Goal: Participate in discussion: Engage in conversation with other users on a specific topic

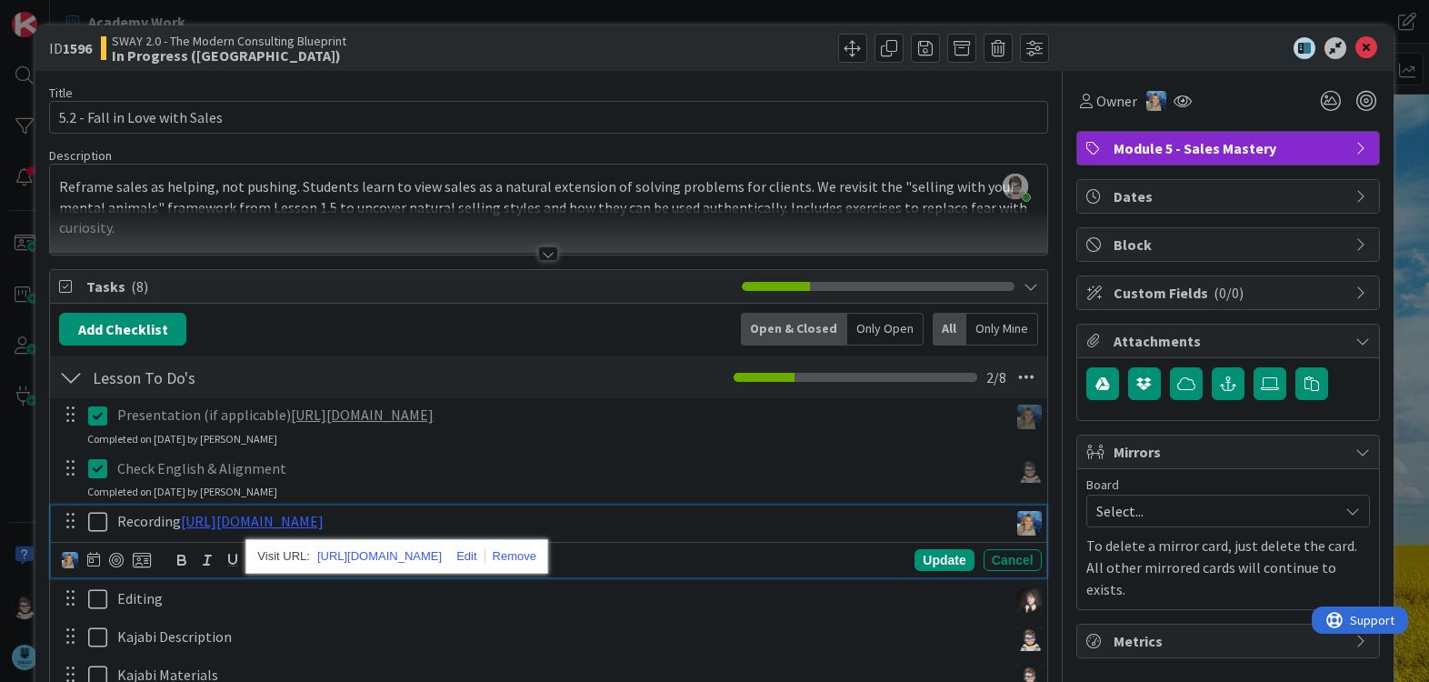
scroll to position [90, 0]
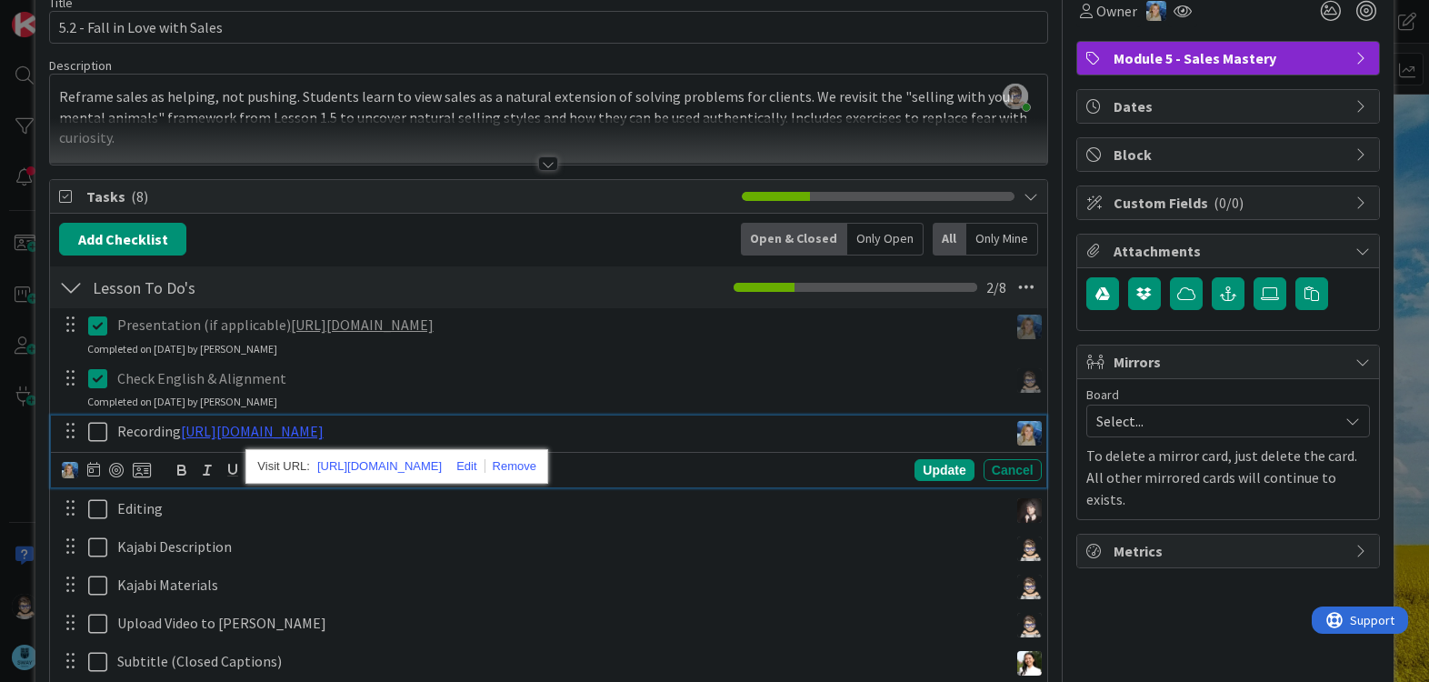
click at [434, 331] on link "[URL][DOMAIN_NAME]" at bounding box center [362, 324] width 143 height 18
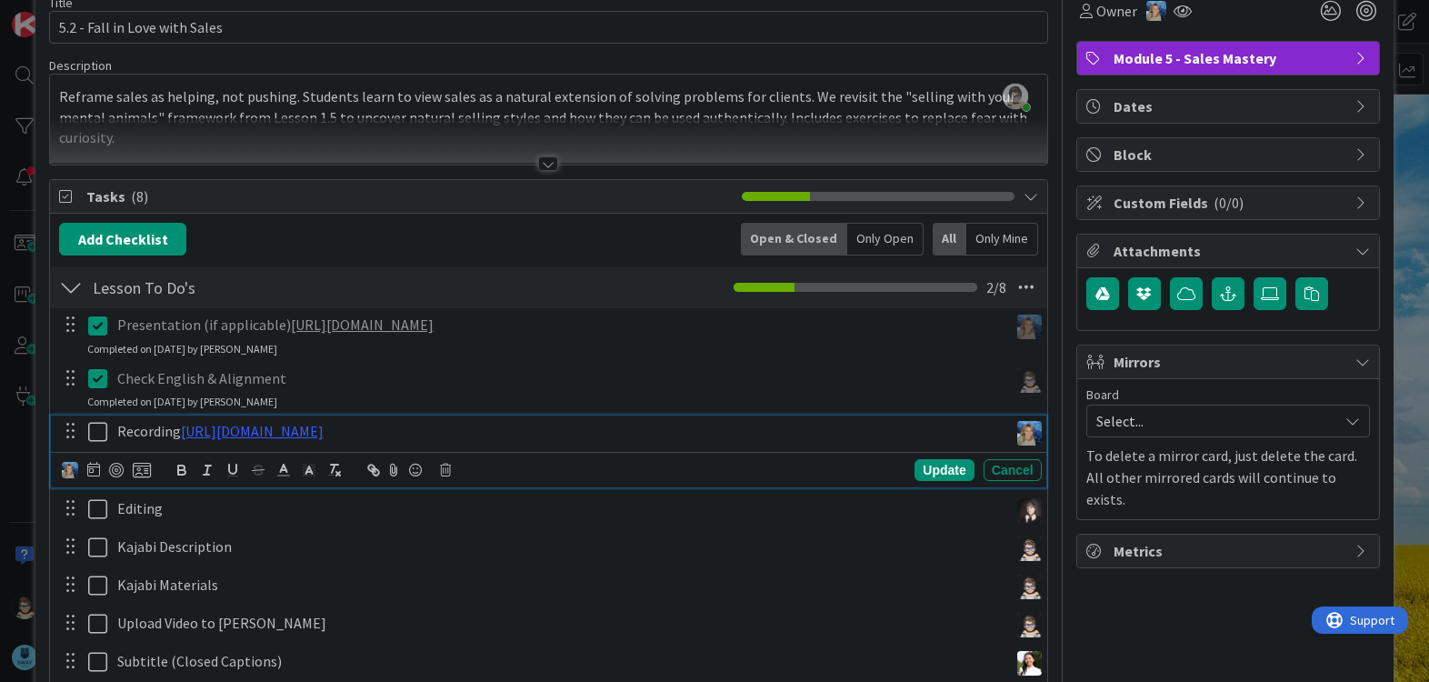
click at [99, 432] on icon at bounding box center [101, 432] width 27 height 22
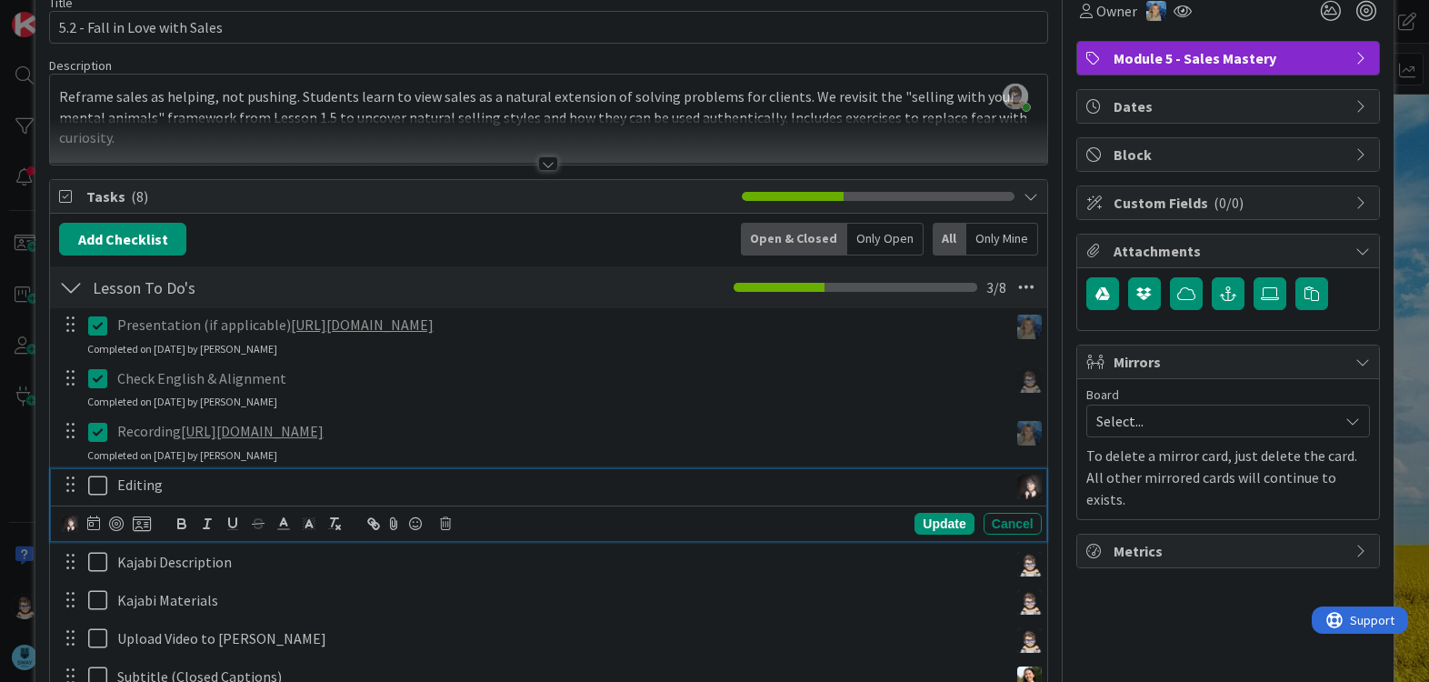
click at [93, 492] on icon at bounding box center [101, 485] width 27 height 22
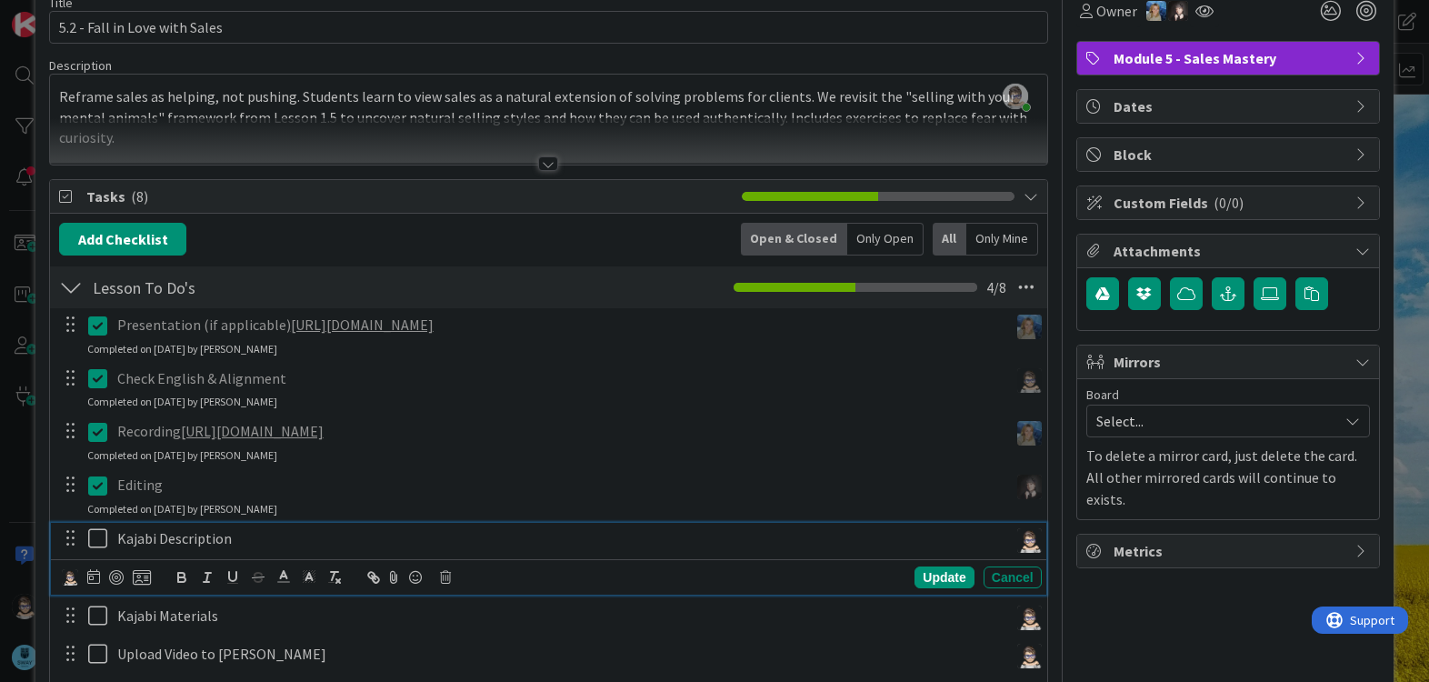
click at [90, 545] on icon at bounding box center [101, 538] width 27 height 22
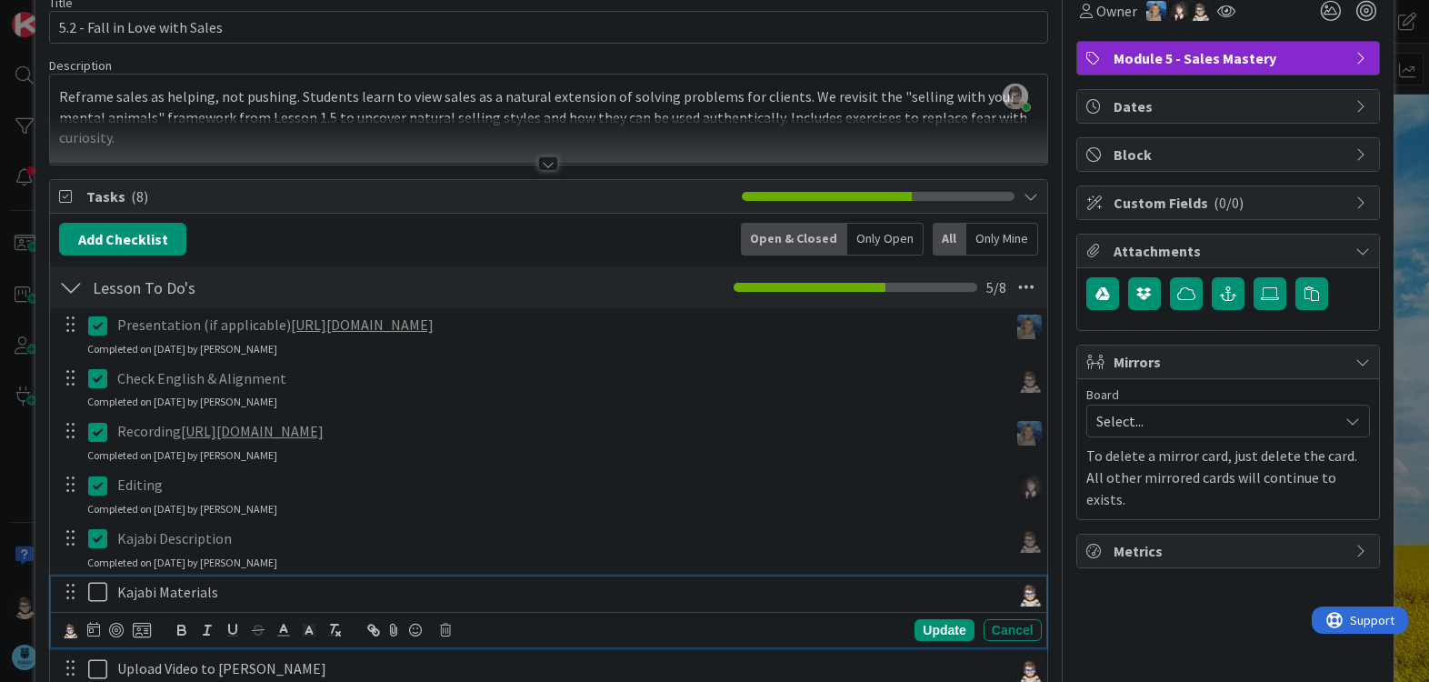
click at [92, 592] on icon at bounding box center [101, 592] width 27 height 22
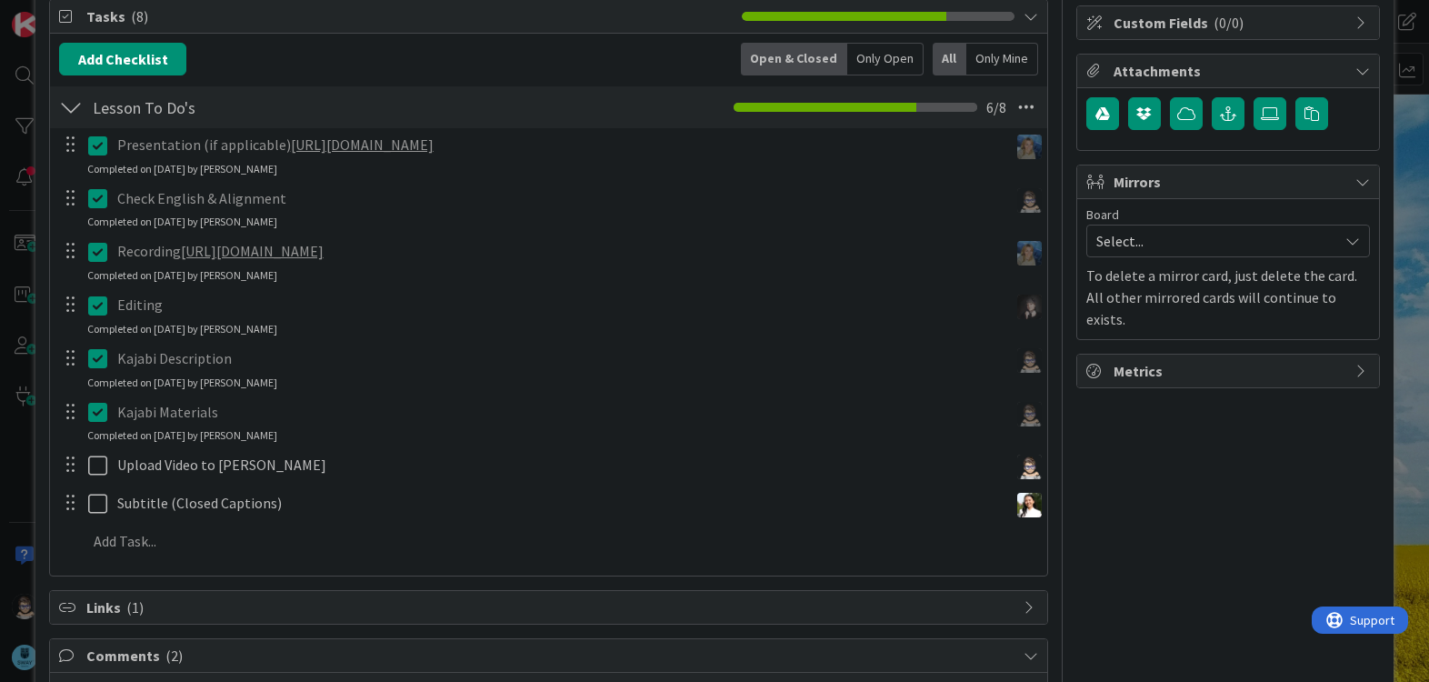
scroll to position [271, 0]
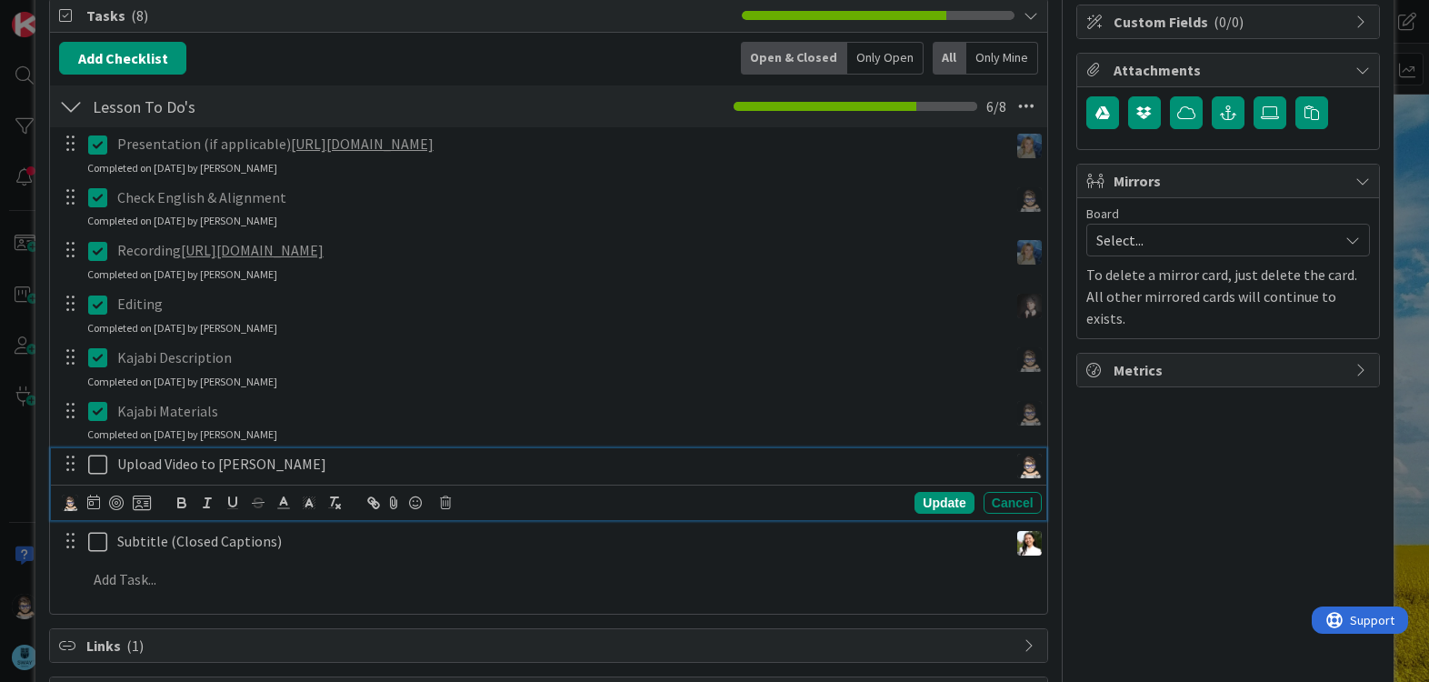
click at [101, 468] on icon at bounding box center [101, 465] width 27 height 22
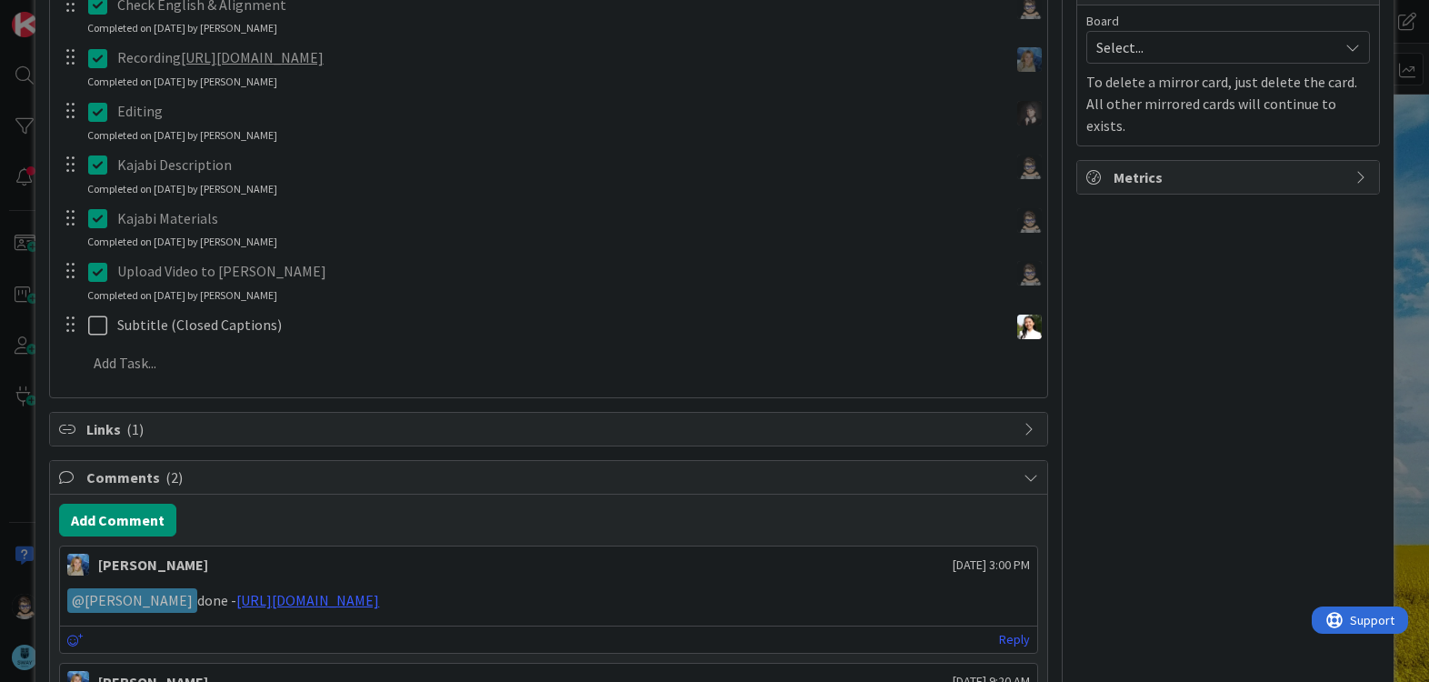
scroll to position [649, 0]
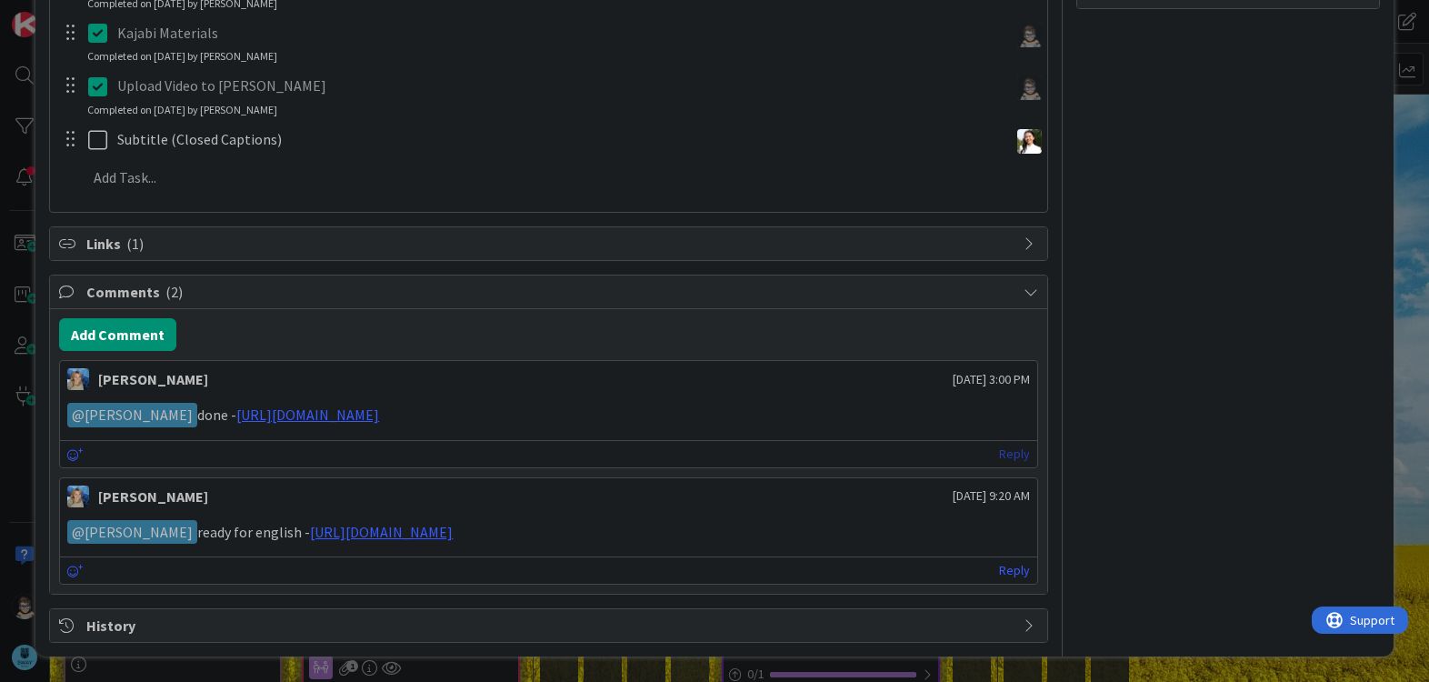
click at [1008, 453] on link "Reply" at bounding box center [1014, 454] width 31 height 23
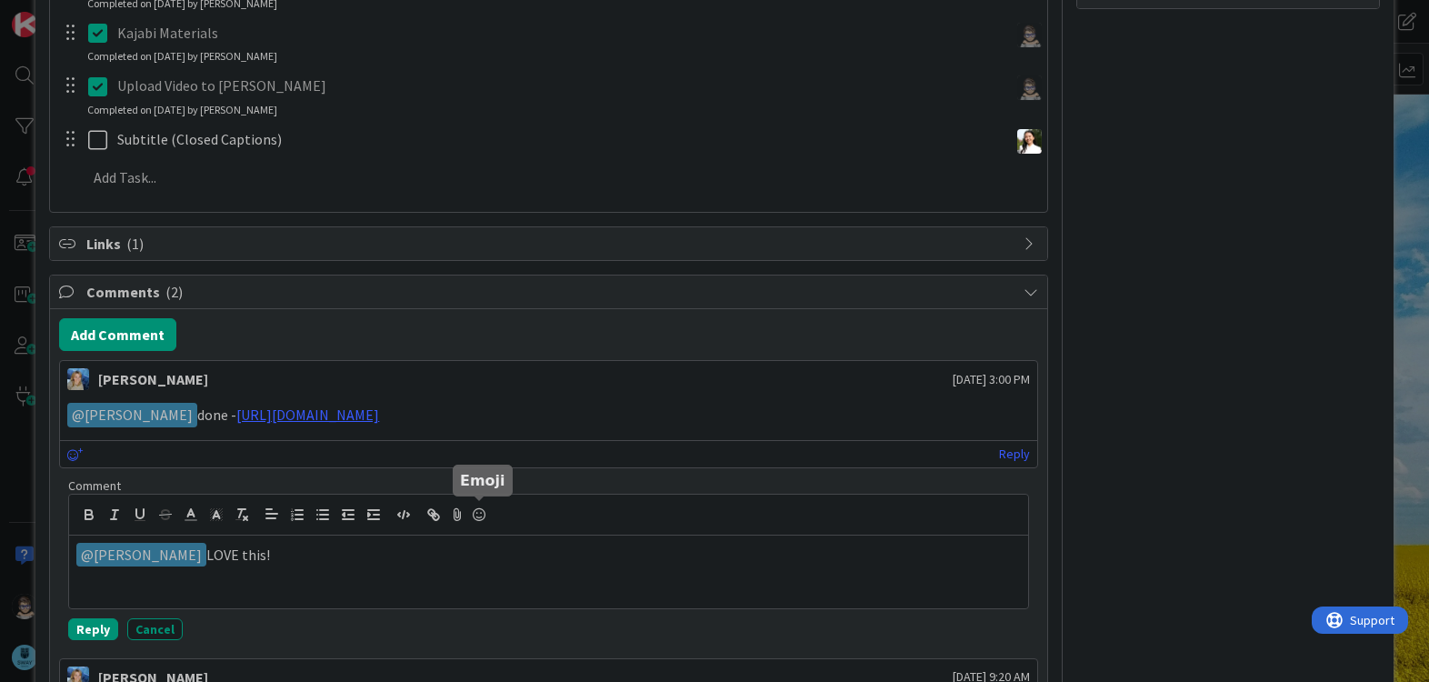
click at [475, 517] on icon at bounding box center [479, 514] width 22 height 25
click at [482, 514] on icon at bounding box center [479, 514] width 22 height 25
click at [478, 507] on icon at bounding box center [479, 514] width 22 height 25
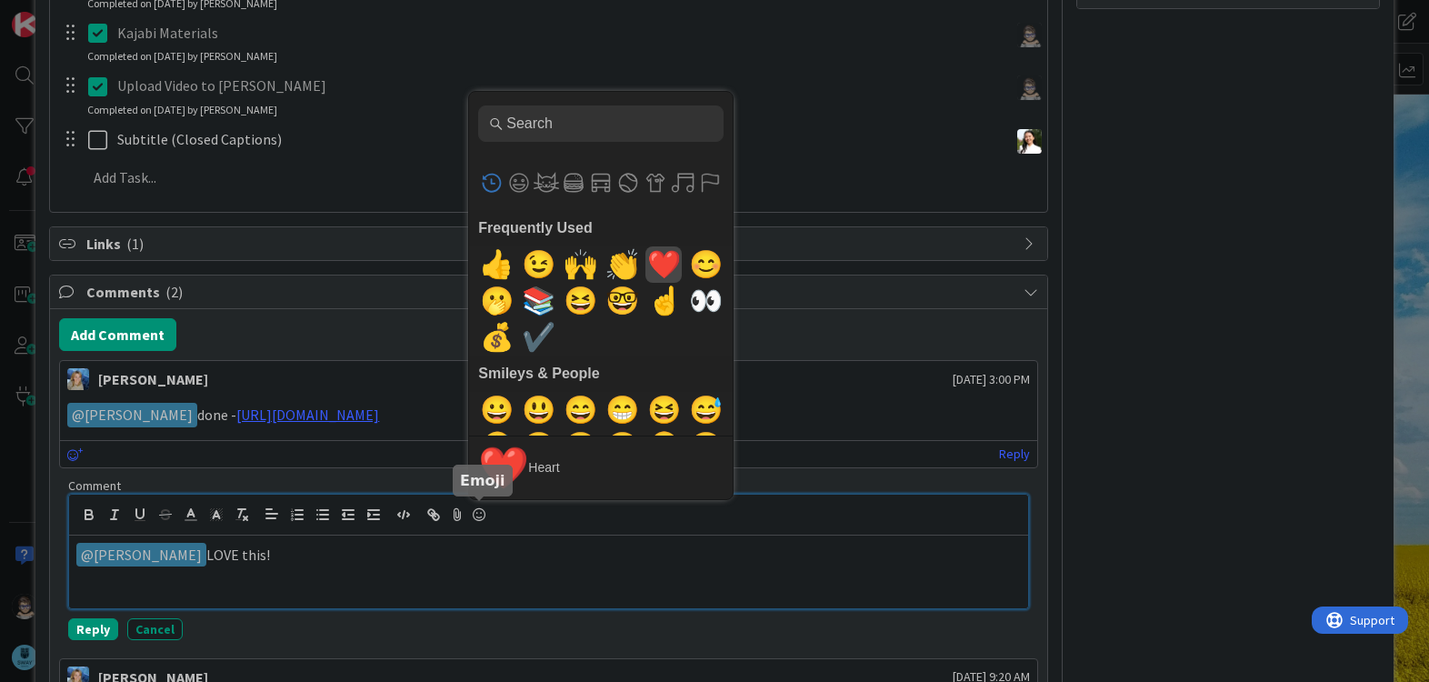
click at [659, 268] on span "❤️" at bounding box center [664, 264] width 43 height 36
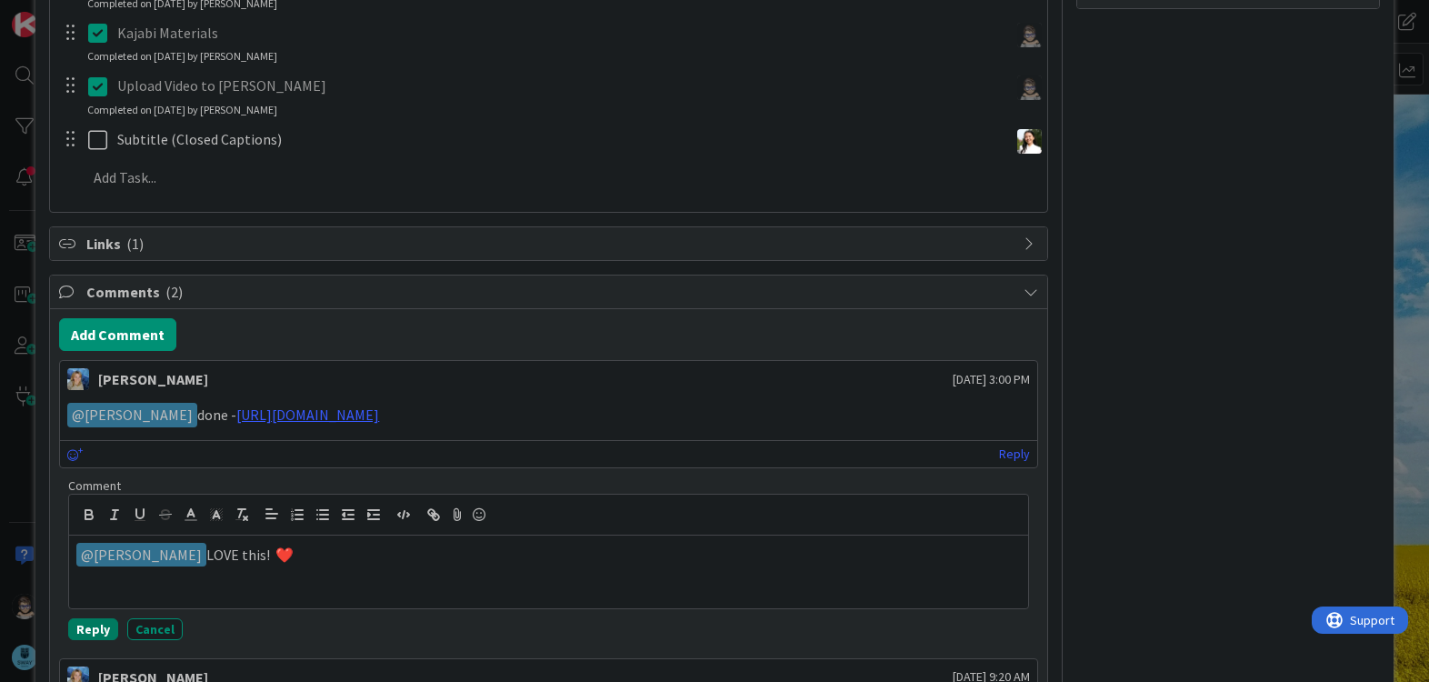
click at [97, 627] on button "Reply" at bounding box center [93, 629] width 50 height 22
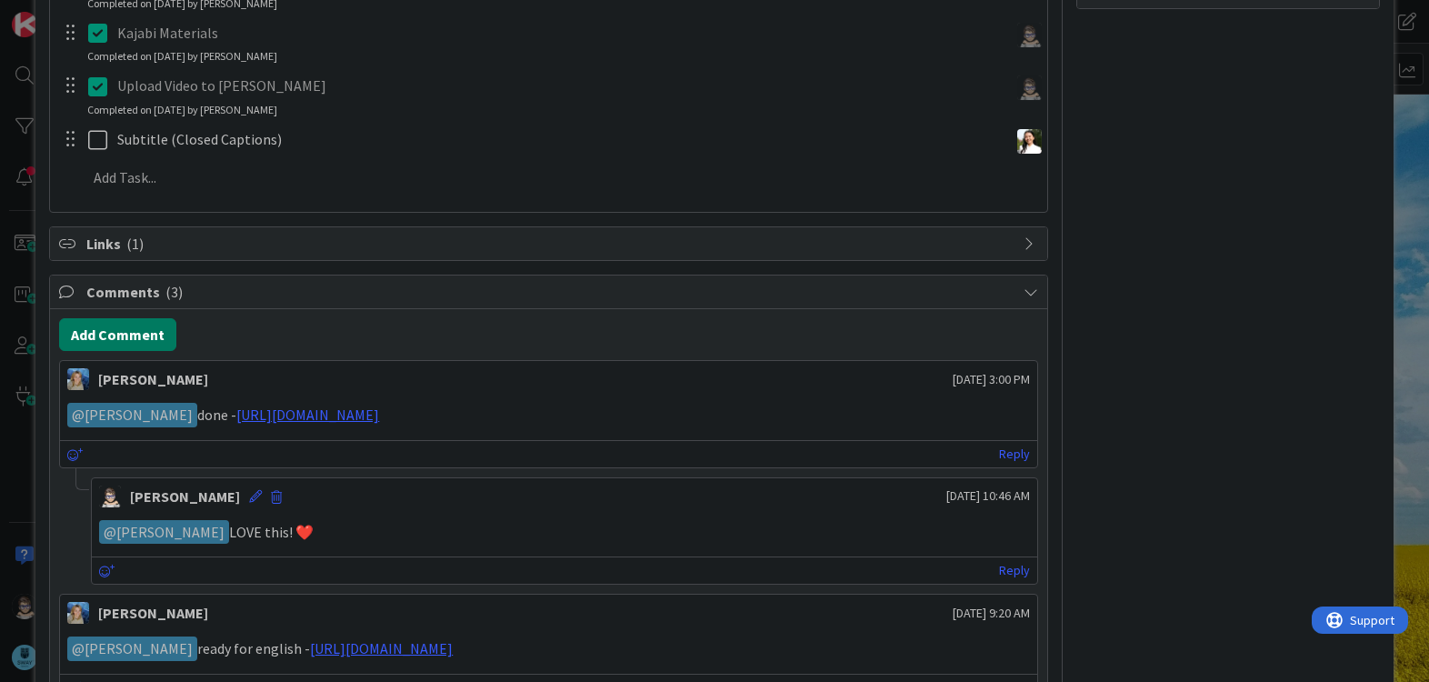
click at [119, 340] on button "Add Comment" at bounding box center [117, 334] width 117 height 33
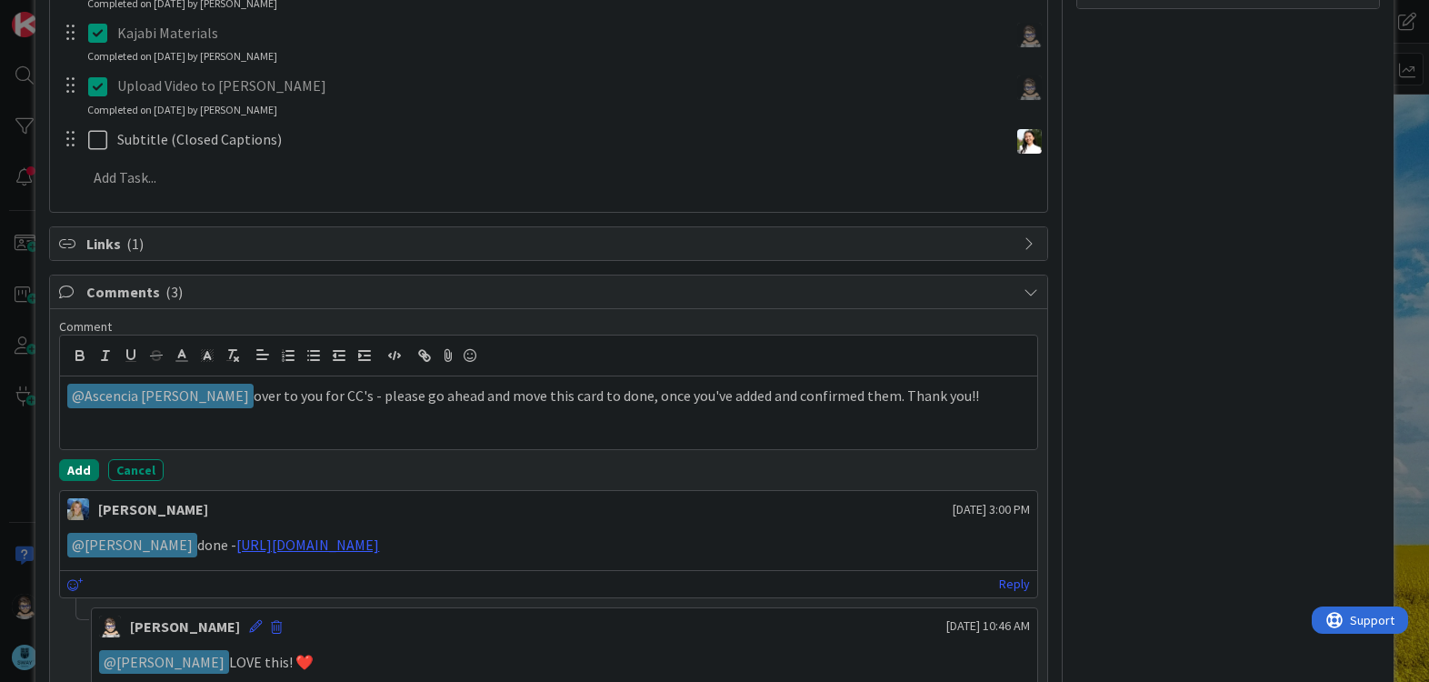
click at [73, 469] on button "Add" at bounding box center [79, 470] width 40 height 22
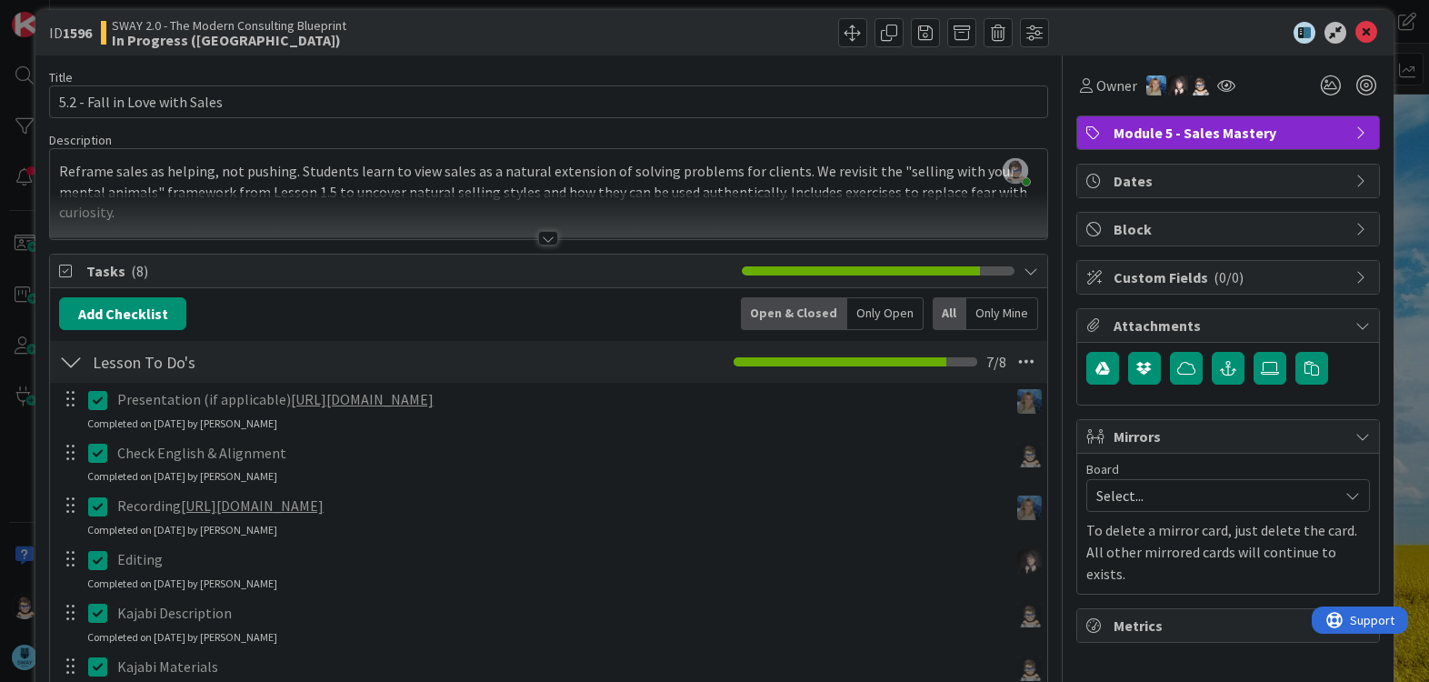
scroll to position [0, 0]
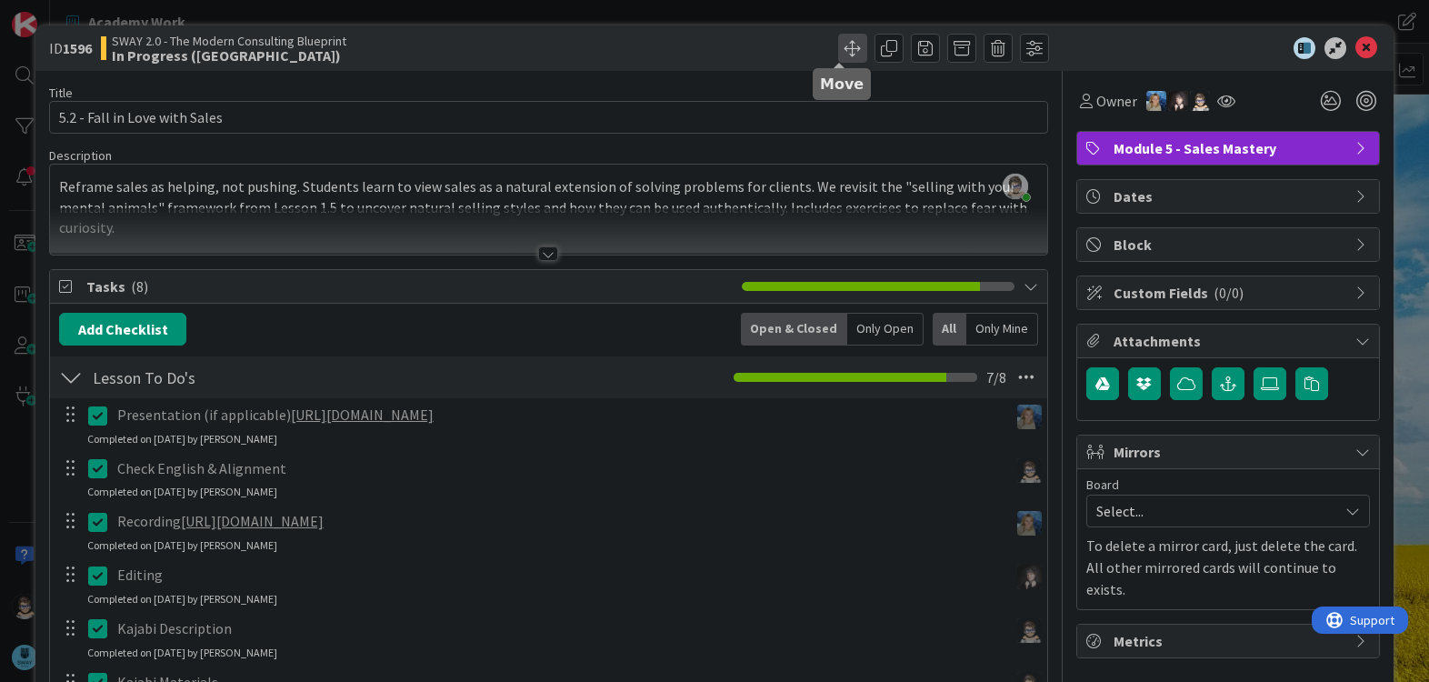
click at [839, 41] on span at bounding box center [852, 48] width 29 height 29
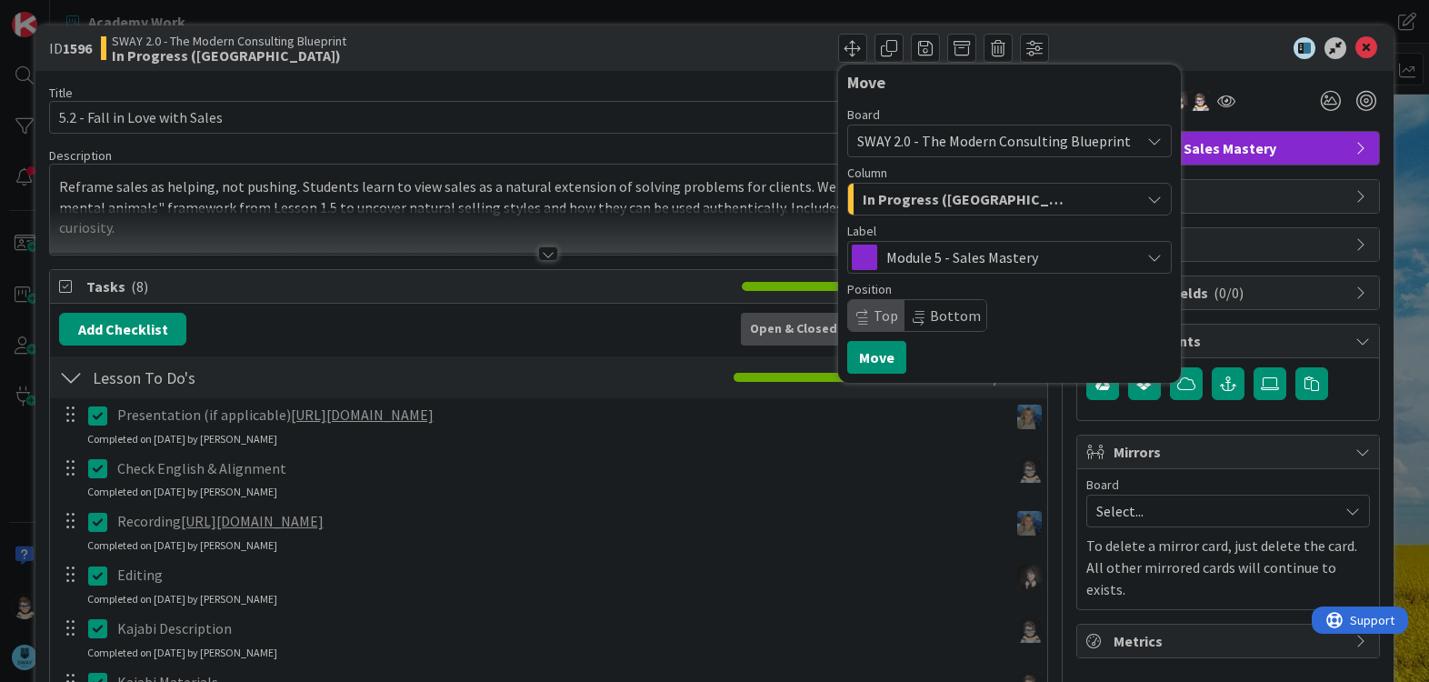
click at [1047, 206] on div "In Progress ([GEOGRAPHIC_DATA])" at bounding box center [999, 199] width 282 height 29
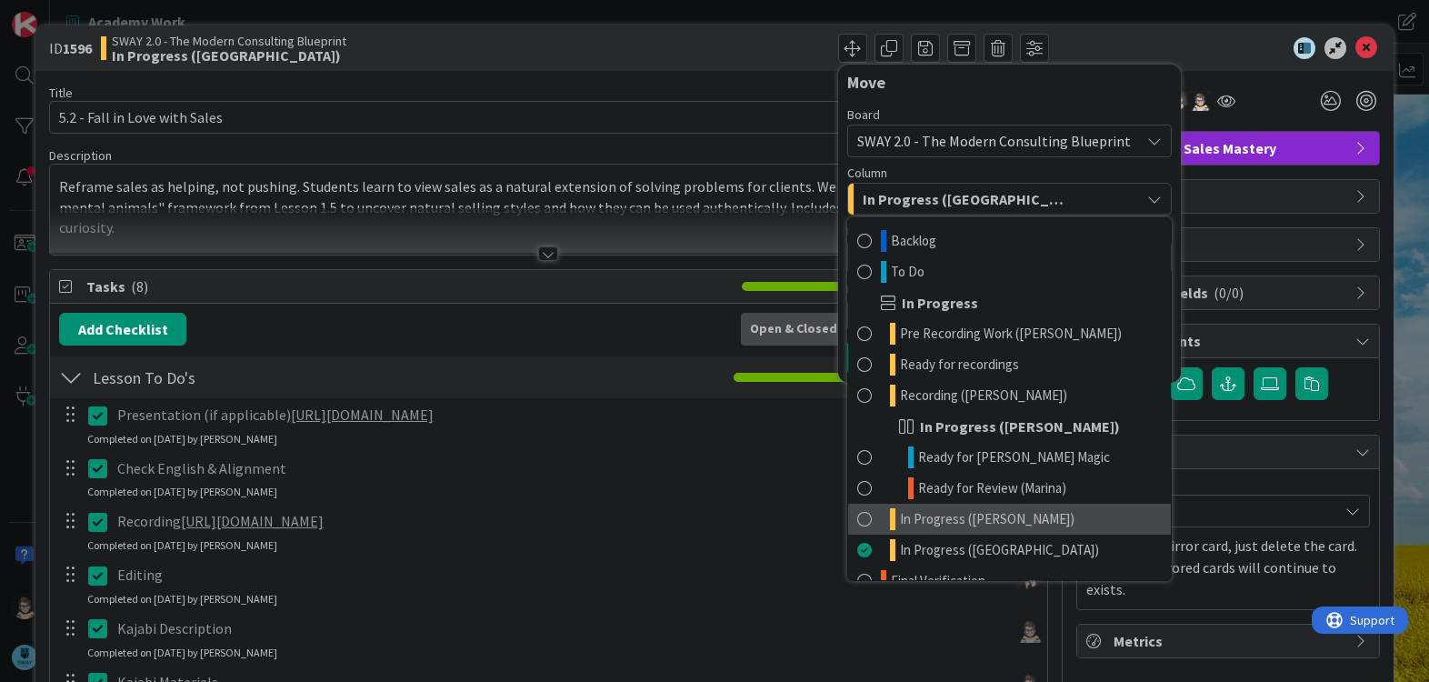
click at [1026, 519] on link "In Progress ([PERSON_NAME])" at bounding box center [1009, 519] width 323 height 31
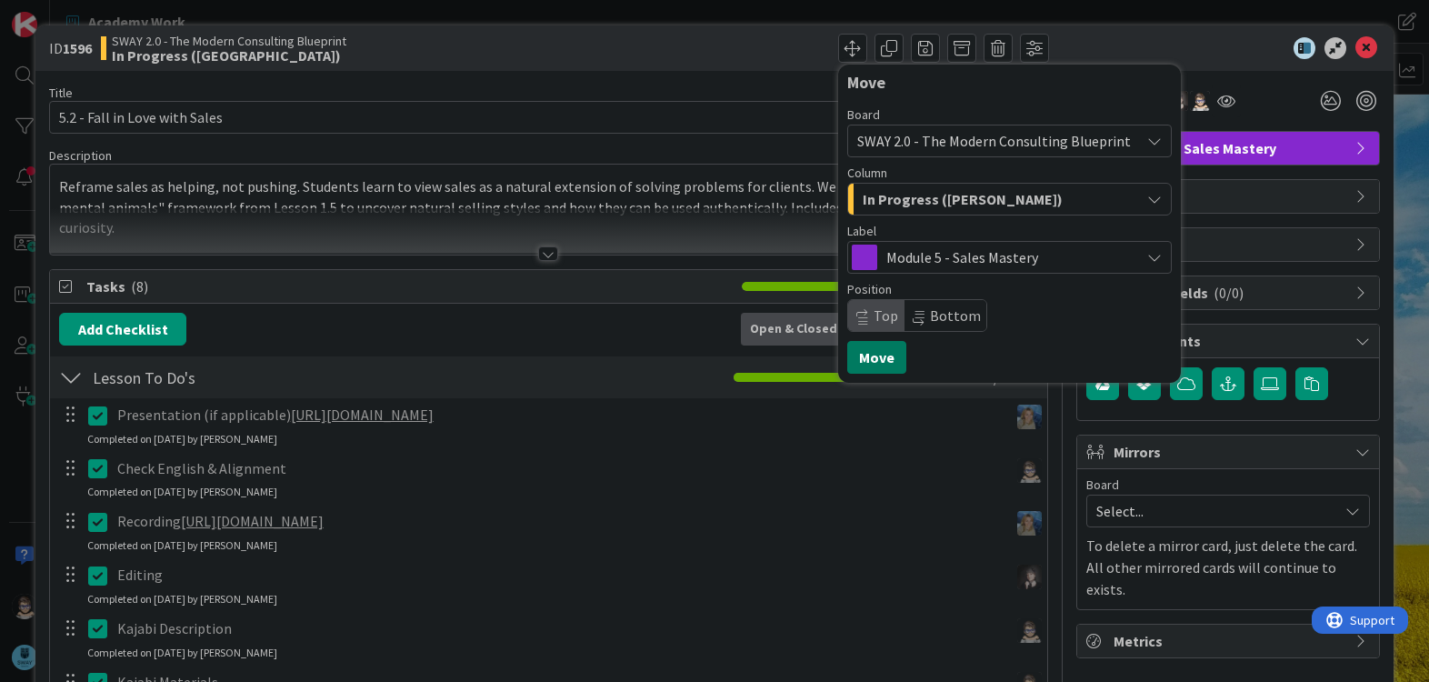
click at [862, 349] on button "Move" at bounding box center [876, 357] width 59 height 33
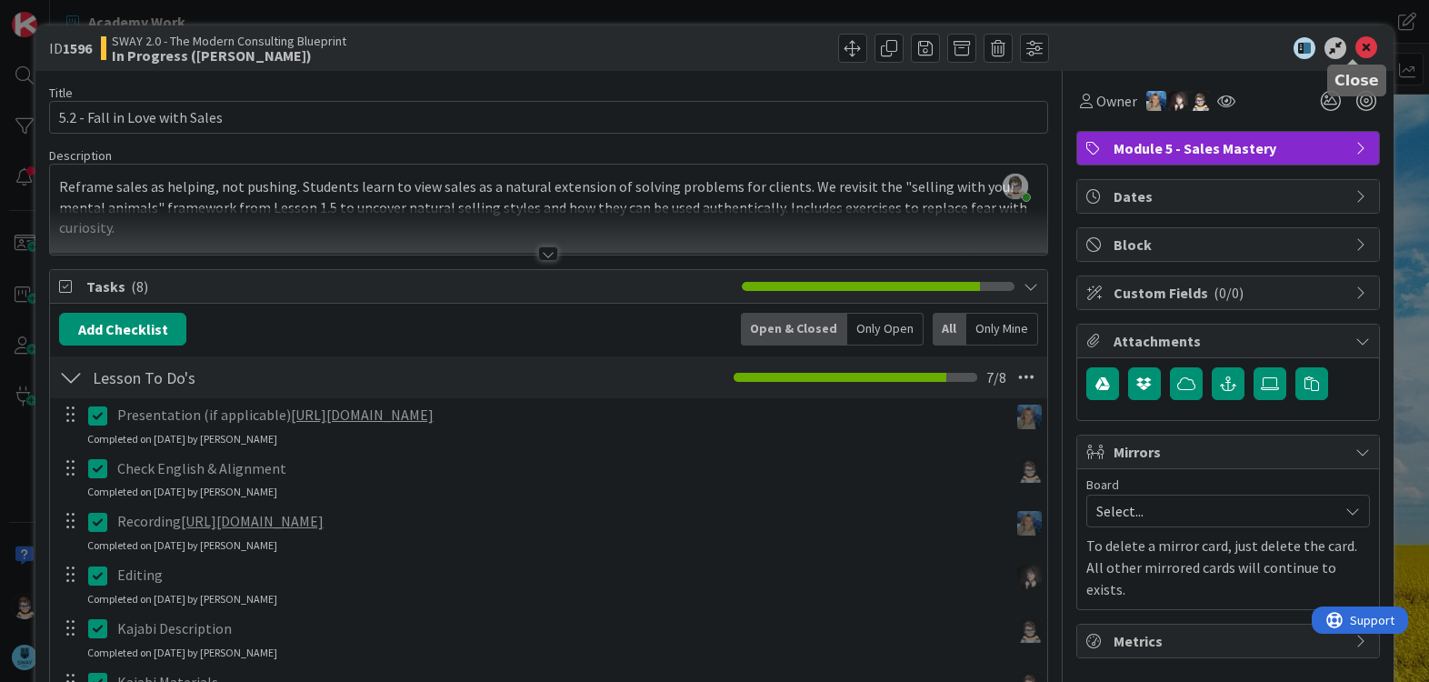
click at [1355, 51] on icon at bounding box center [1366, 48] width 22 height 22
